Goal: Contribute content: Add original content to the website for others to see

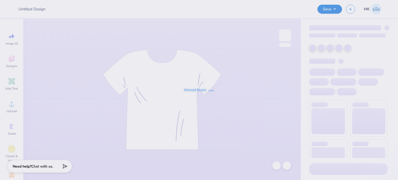
type input "Age Discrimination In Employment Act"
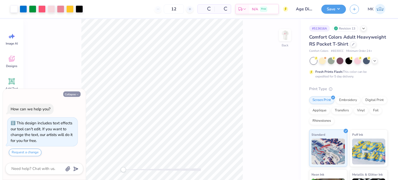
click at [69, 95] on button "Collapse" at bounding box center [71, 93] width 17 height 5
type textarea "x"
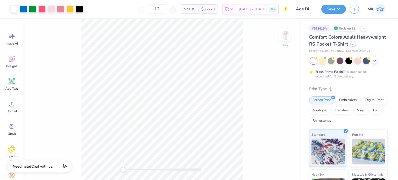
click at [350, 47] on div at bounding box center [353, 44] width 6 height 6
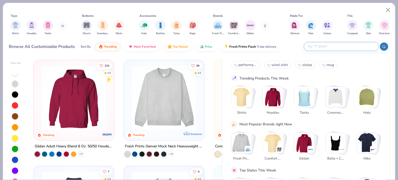
click at [345, 45] on input "text" at bounding box center [341, 46] width 68 height 6
paste input "GDH150"
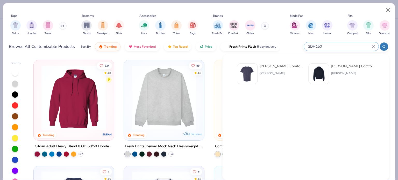
type input "GDH150"
click at [251, 72] on img at bounding box center [247, 74] width 16 height 16
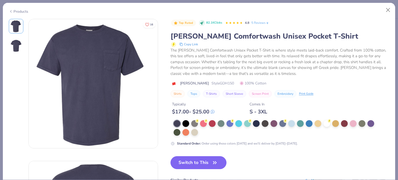
click at [207, 133] on div at bounding box center [275, 128] width 204 height 16
click at [327, 124] on div at bounding box center [326, 123] width 7 height 7
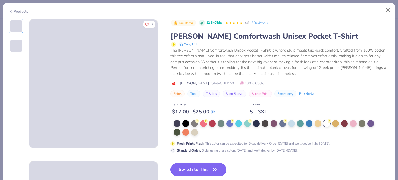
click at [190, 167] on button "Switch to This" at bounding box center [198, 169] width 56 height 13
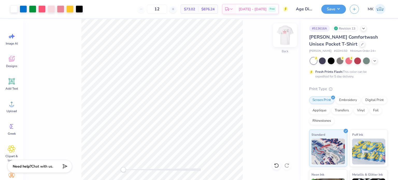
click at [290, 38] on img at bounding box center [284, 35] width 21 height 21
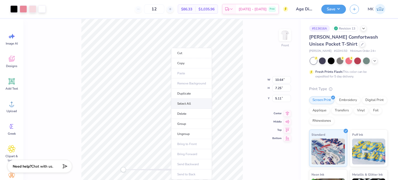
click at [181, 104] on li "Select All" at bounding box center [191, 104] width 41 height 10
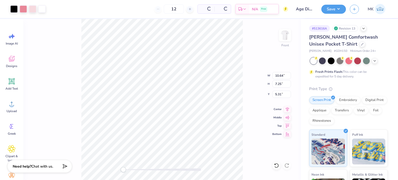
type input "5.31"
click at [275, 165] on icon at bounding box center [274, 164] width 1 height 1
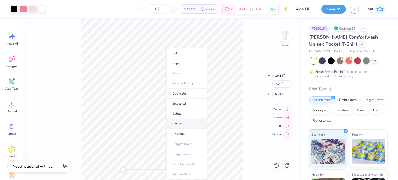
click at [183, 124] on li "Group" at bounding box center [186, 124] width 41 height 10
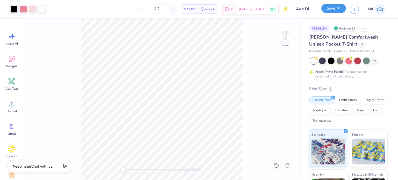
click at [331, 9] on button "Save" at bounding box center [333, 8] width 25 height 9
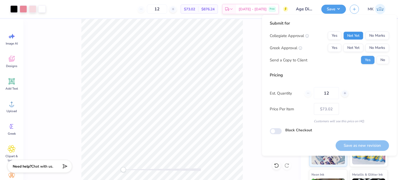
click at [358, 35] on button "Not Yet" at bounding box center [353, 36] width 20 height 8
click at [354, 47] on button "Not Yet" at bounding box center [353, 48] width 20 height 8
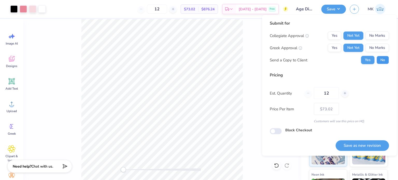
click at [384, 62] on button "No" at bounding box center [382, 60] width 12 height 8
click at [370, 143] on button "Save as new revision" at bounding box center [361, 145] width 53 height 11
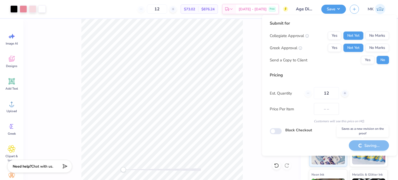
type input "$73.02"
